Goal: Information Seeking & Learning: Understand process/instructions

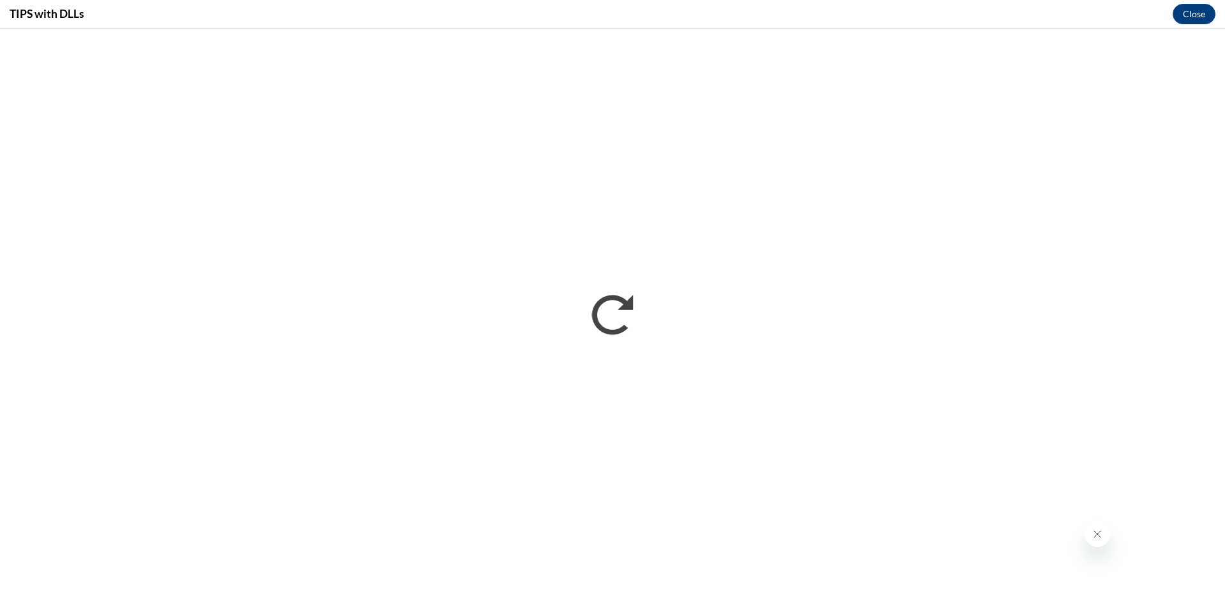
click at [1097, 537] on icon "Close message from company" at bounding box center [1097, 534] width 10 height 10
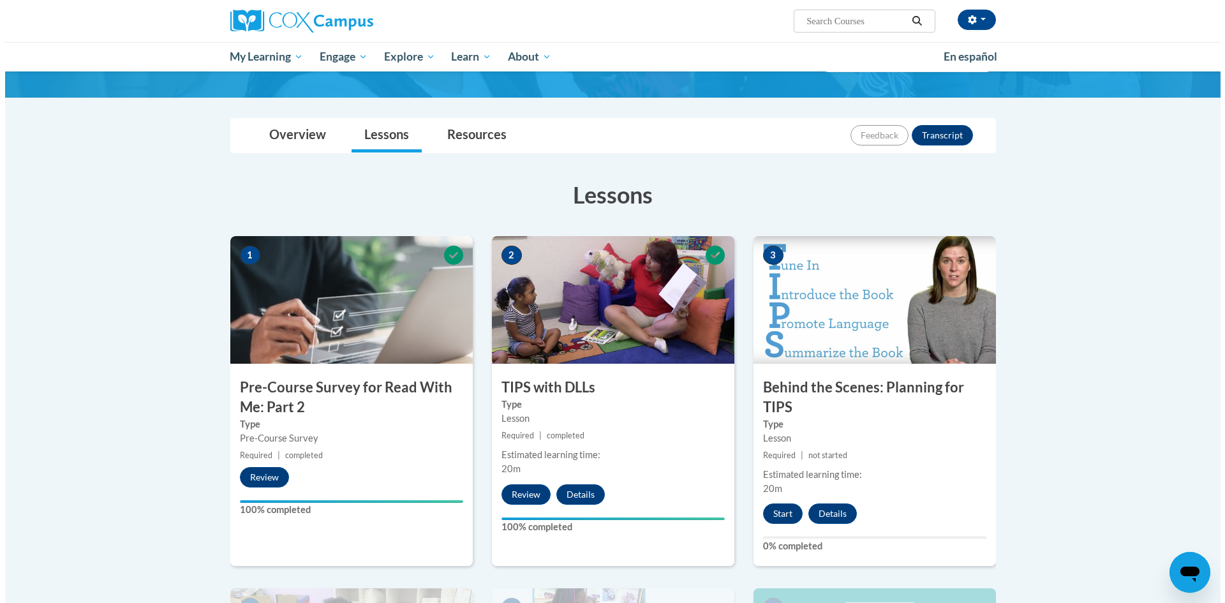
scroll to position [128, 0]
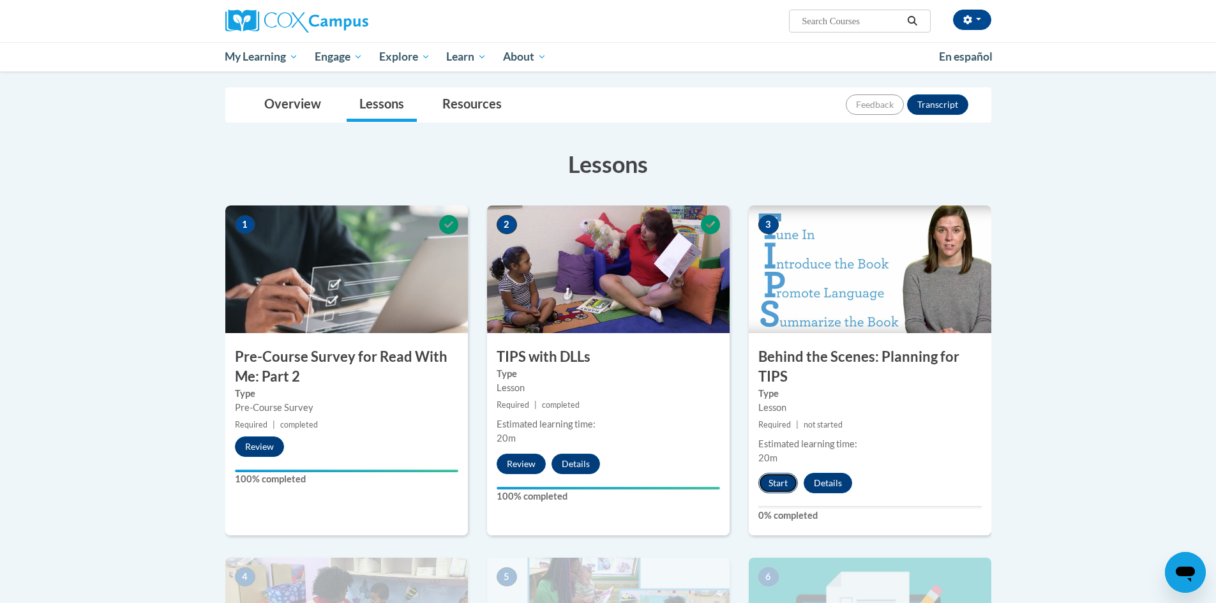
click at [775, 485] on button "Start" at bounding box center [778, 483] width 40 height 20
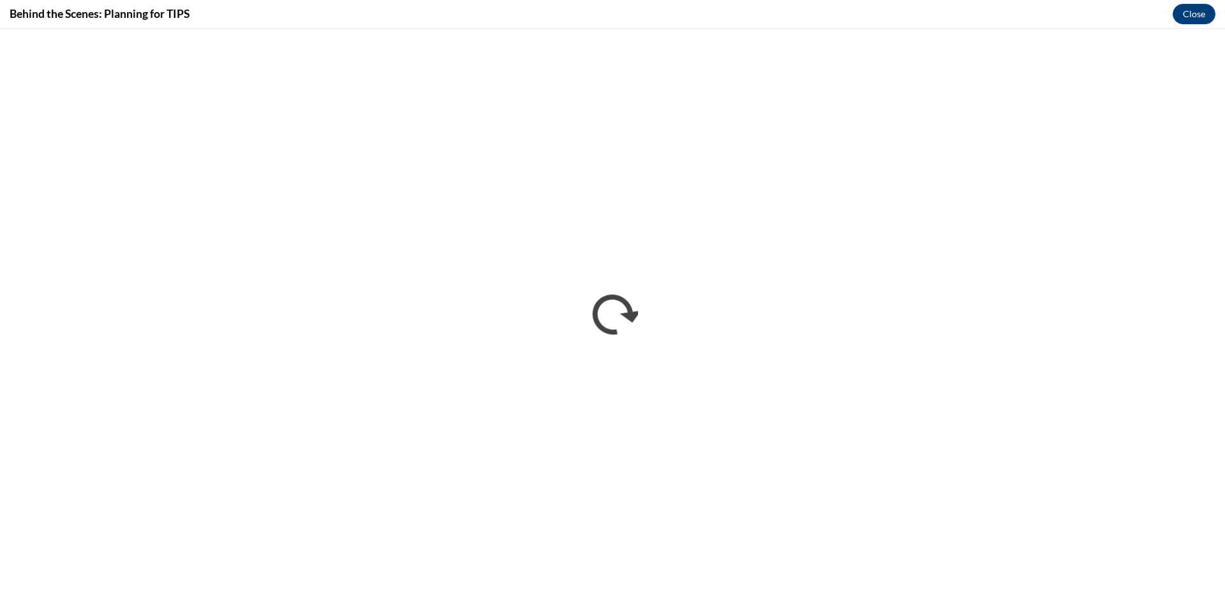
scroll to position [0, 0]
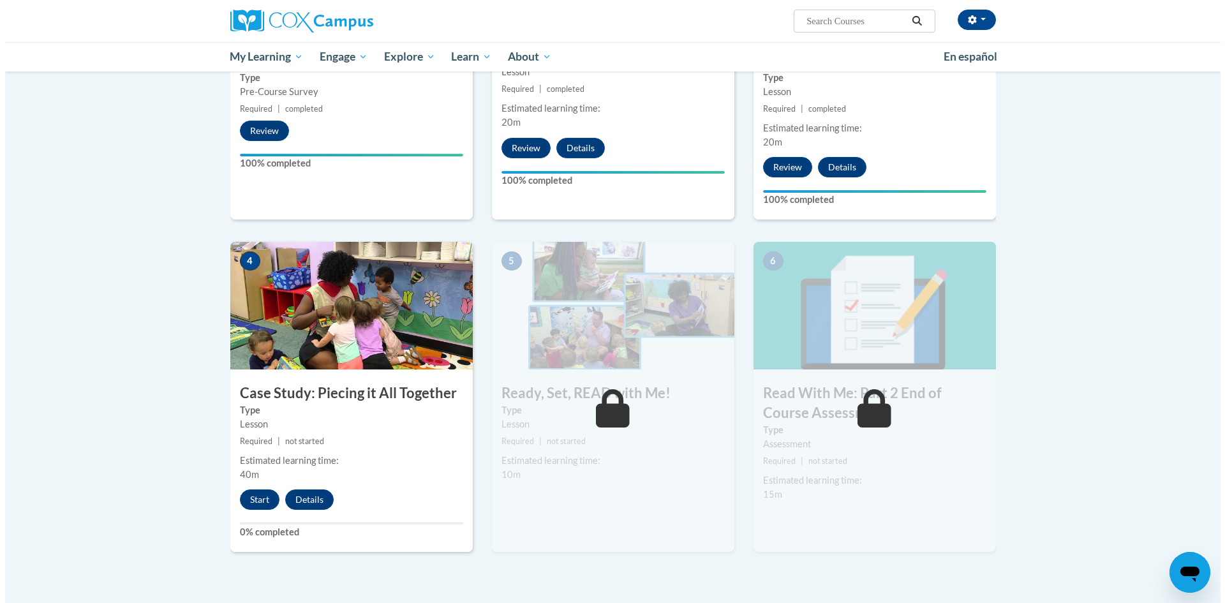
scroll to position [447, 0]
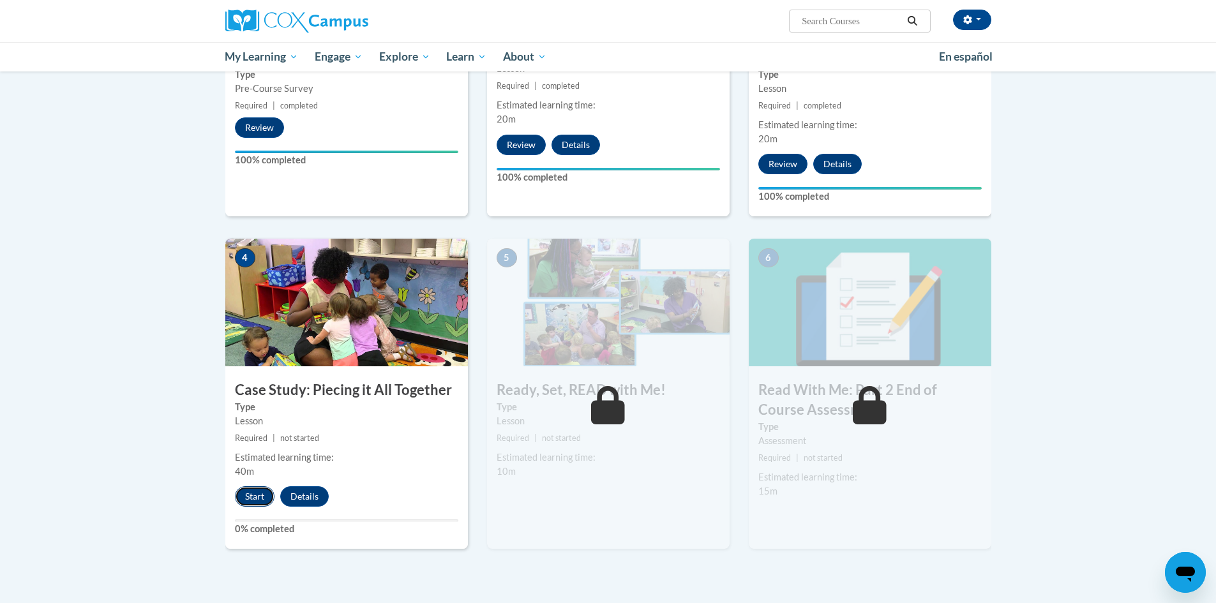
click at [250, 491] on button "Start" at bounding box center [255, 496] width 40 height 20
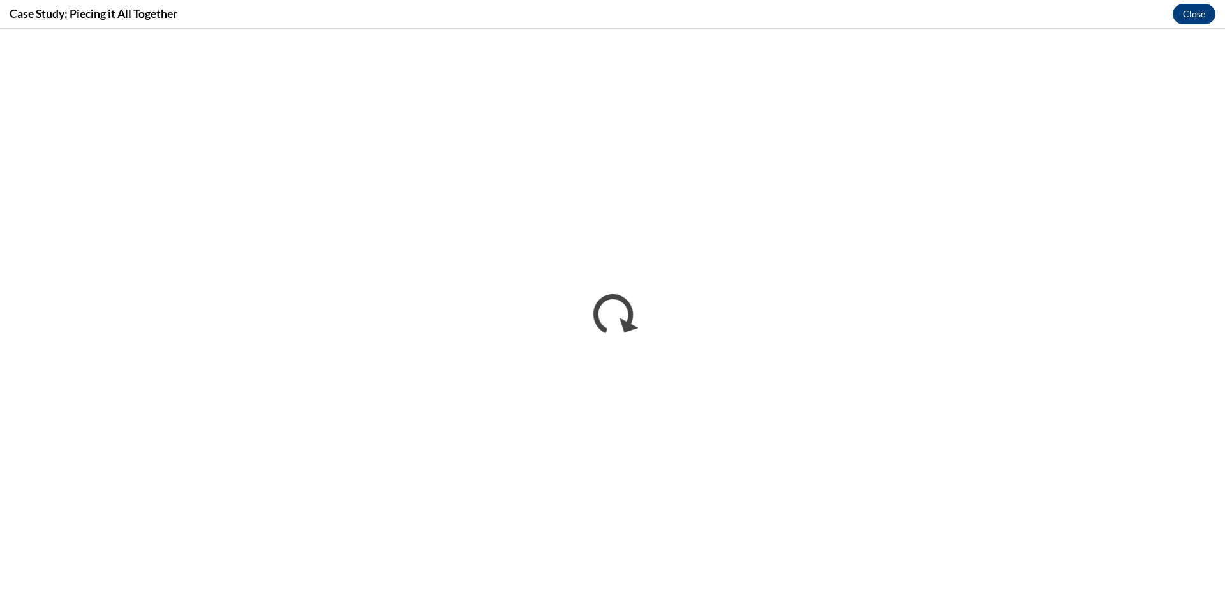
scroll to position [0, 0]
